Goal: Check status: Check status

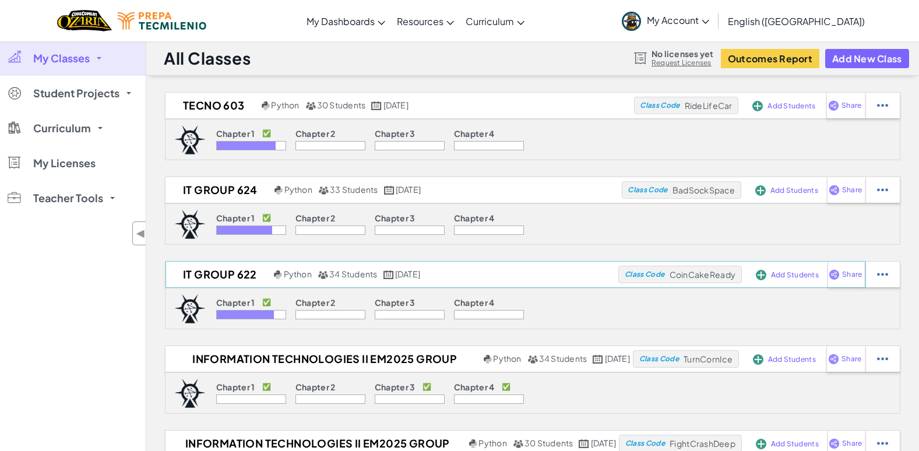
click at [237, 276] on h2 "IT Group 622" at bounding box center [219, 274] width 106 height 17
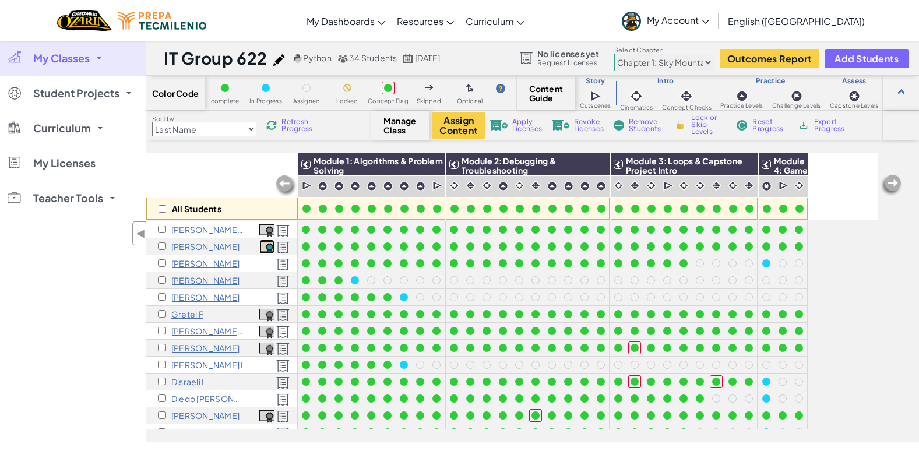
click at [264, 247] on img at bounding box center [266, 247] width 15 height 13
click at [825, 311] on div "All Students Module 1: Algorithms & Problem Solving Module 2: Debugging & Troub…" at bounding box center [512, 232] width 732 height 393
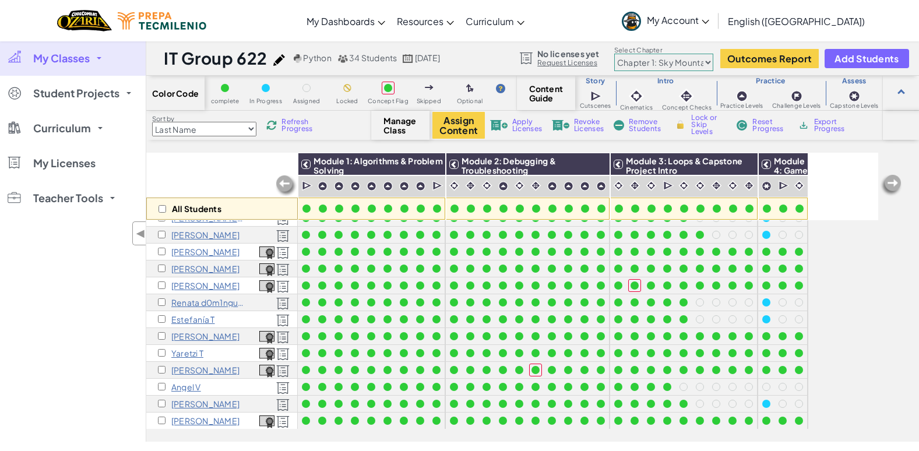
scroll to position [376, 0]
